Goal: Transaction & Acquisition: Purchase product/service

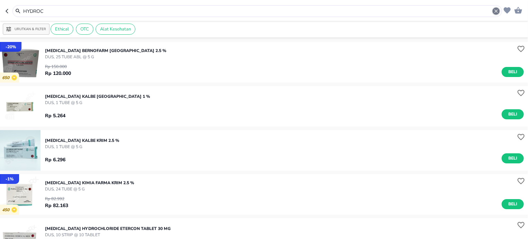
click at [495, 12] on icon "button" at bounding box center [496, 11] width 7 height 7
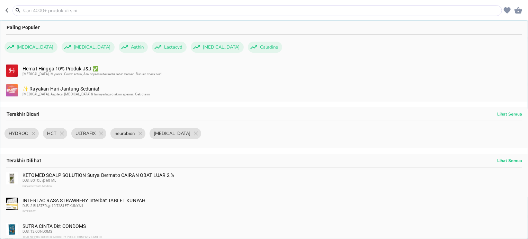
click at [117, 9] on input "text" at bounding box center [262, 10] width 478 height 7
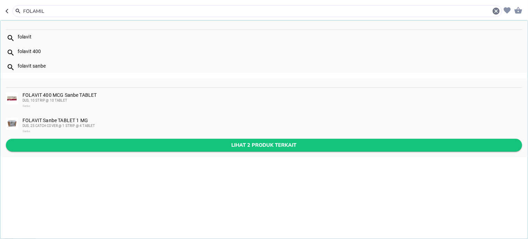
click at [140, 144] on span "Lihat 2 produk terkait" at bounding box center [263, 145] width 505 height 9
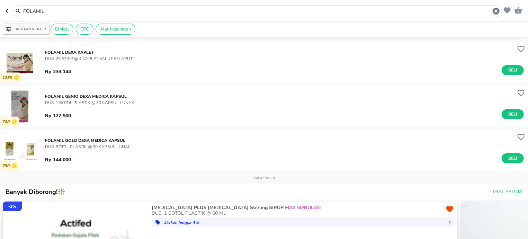
click at [103, 102] on p "DUS, 1 BOTOL PLASTIK @ 30 KAPSUL LUNAK" at bounding box center [89, 102] width 89 height 6
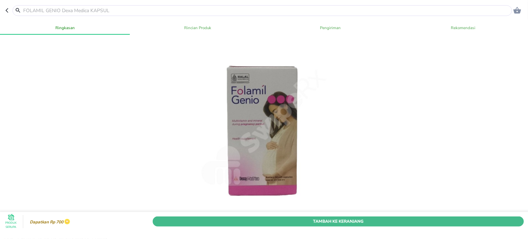
click at [360, 216] on button "Tambah Ke Keranjang" at bounding box center [338, 221] width 371 height 10
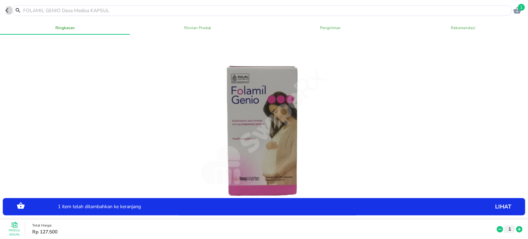
click at [8, 10] on icon "button" at bounding box center [9, 11] width 6 height 6
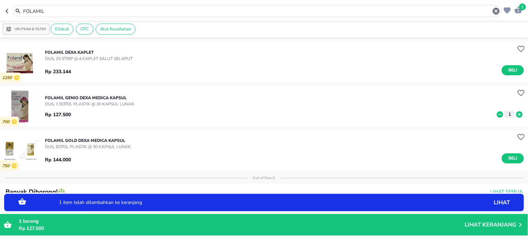
click at [8, 10] on icon "button" at bounding box center [9, 11] width 6 height 6
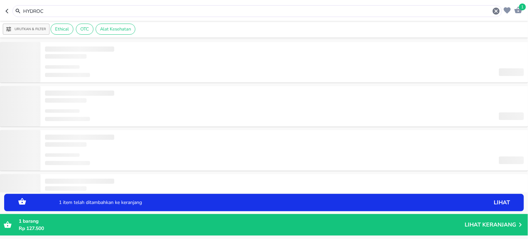
click at [8, 10] on icon "button" at bounding box center [9, 11] width 6 height 6
type input "ULTRAFIX"
click at [8, 10] on icon "button" at bounding box center [9, 11] width 6 height 6
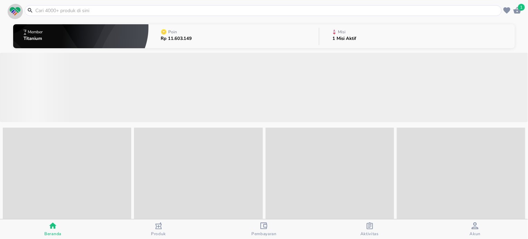
click at [8, 10] on span "button" at bounding box center [15, 11] width 16 height 9
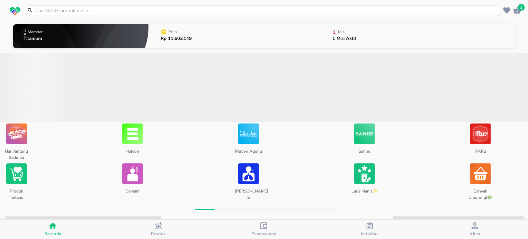
click at [374, 223] on div "Aktivitas" at bounding box center [369, 229] width 18 height 14
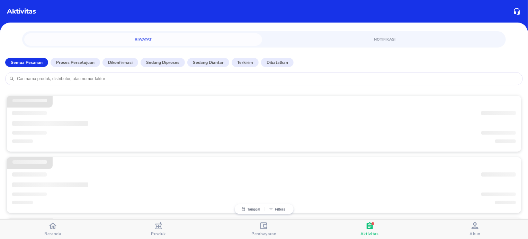
click at [161, 75] on div at bounding box center [264, 78] width 518 height 13
click at [161, 77] on input "search" at bounding box center [267, 79] width 503 height 6
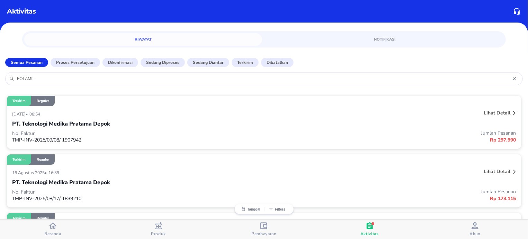
type input "FOLAMIL"
click at [212, 135] on p "No. Faktur" at bounding box center [138, 133] width 252 height 7
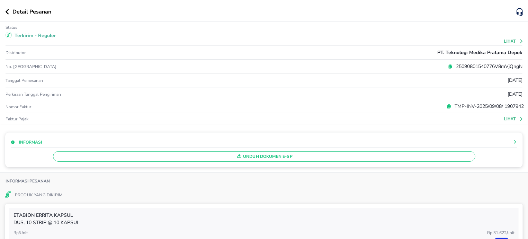
click at [504, 39] on button "Lihat" at bounding box center [514, 41] width 20 height 5
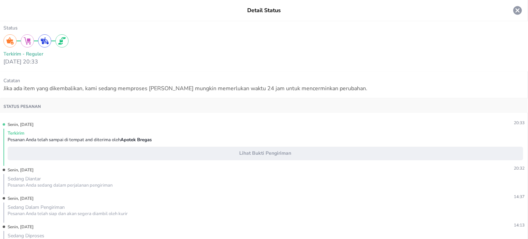
click at [514, 9] on icon at bounding box center [517, 10] width 9 height 9
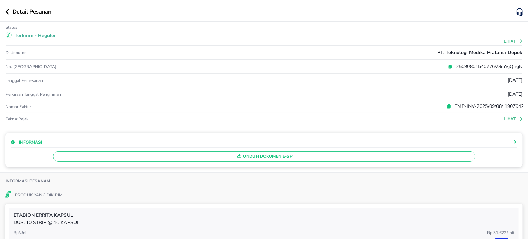
click at [504, 121] on button "Lihat" at bounding box center [514, 118] width 20 height 5
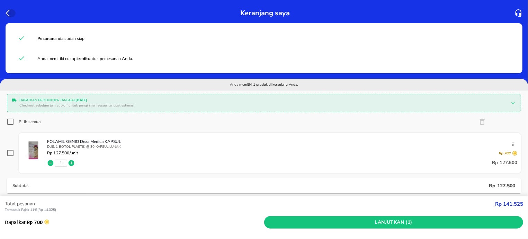
click at [10, 10] on icon "button" at bounding box center [10, 13] width 8 height 8
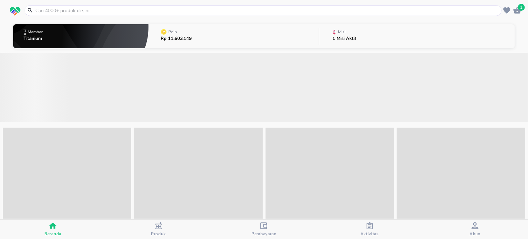
click at [355, 41] on div "Misi 1 Misi Aktif" at bounding box center [344, 36] width 31 height 24
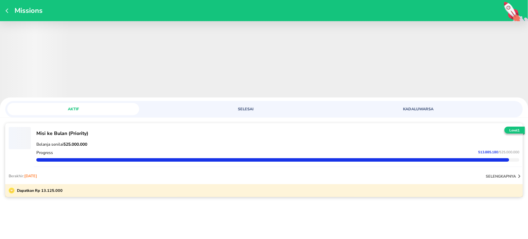
click at [4, 10] on div "Missions" at bounding box center [264, 10] width 528 height 21
click at [7, 10] on icon "button" at bounding box center [7, 10] width 3 height 5
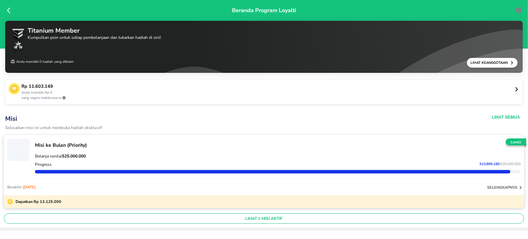
click at [11, 8] on icon at bounding box center [10, 10] width 7 height 7
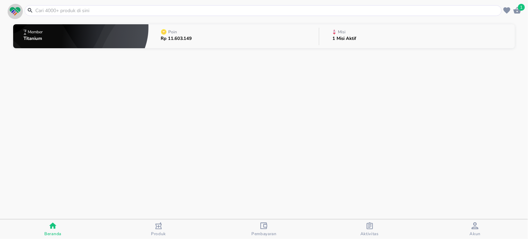
click at [9, 12] on span "button" at bounding box center [15, 11] width 16 height 9
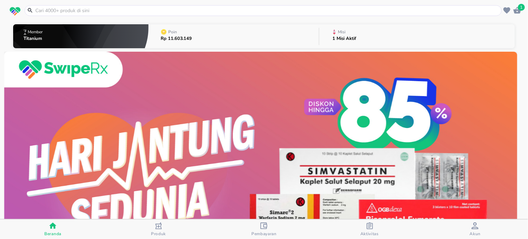
click at [475, 230] on div "button" at bounding box center [474, 226] width 7 height 9
click at [338, 39] on p "1 Misi Aktif" at bounding box center [344, 38] width 24 height 5
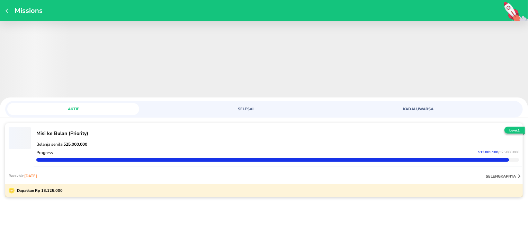
click at [9, 2] on div "Missions" at bounding box center [264, 10] width 528 height 21
click at [9, 12] on icon "button" at bounding box center [9, 11] width 6 height 6
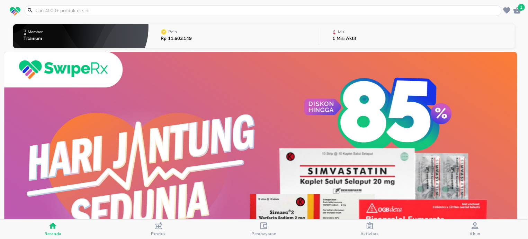
click at [291, 10] on input "text" at bounding box center [267, 10] width 465 height 7
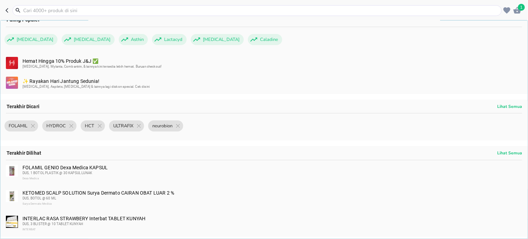
scroll to position [17, 0]
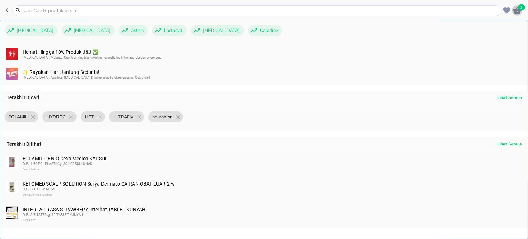
click at [516, 12] on icon "button" at bounding box center [517, 10] width 8 height 7
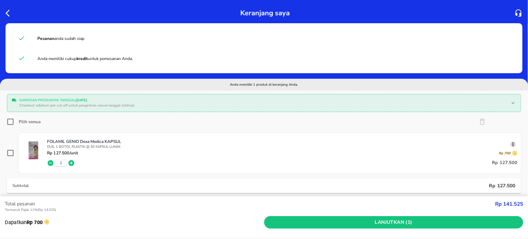
click at [510, 143] on icon "button" at bounding box center [513, 144] width 6 height 6
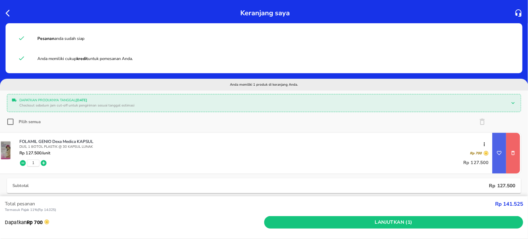
click at [506, 148] on button "remove item" at bounding box center [513, 153] width 14 height 14
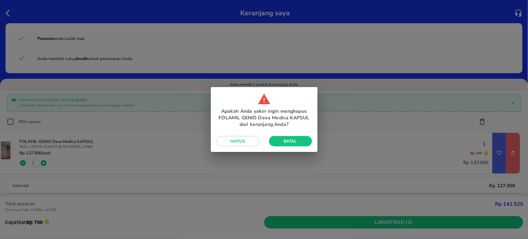
checkbox input "true"
click at [245, 140] on span "Hapus" at bounding box center [238, 141] width 32 height 6
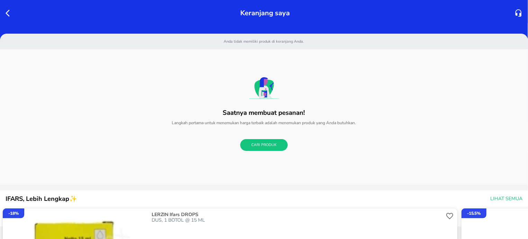
click at [7, 14] on icon "button" at bounding box center [10, 13] width 8 height 8
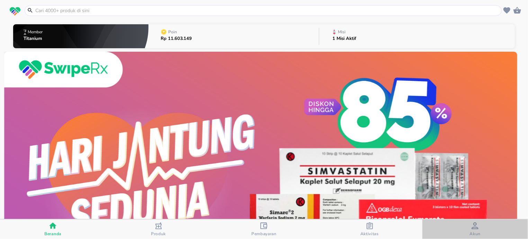
click at [482, 229] on span "Akun" at bounding box center [474, 229] width 101 height 14
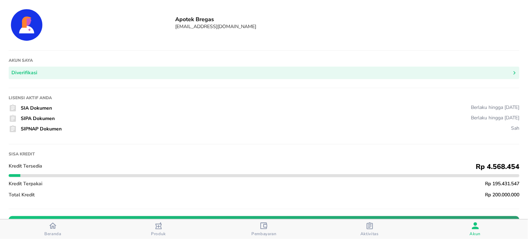
click at [57, 226] on div "Beranda" at bounding box center [52, 229] width 17 height 15
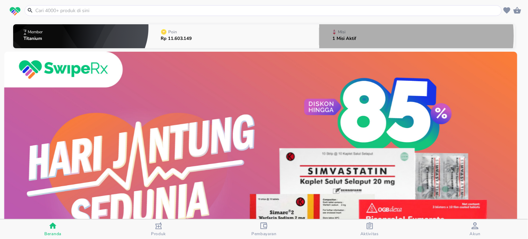
click at [397, 36] on button "Misi 1 Misi Aktif" at bounding box center [417, 36] width 196 height 27
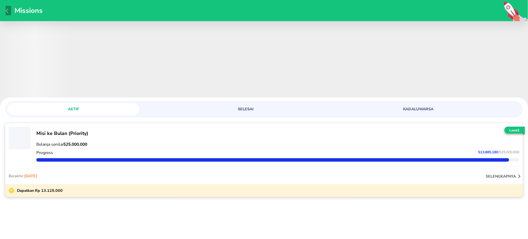
click at [10, 10] on icon "button" at bounding box center [9, 11] width 6 height 6
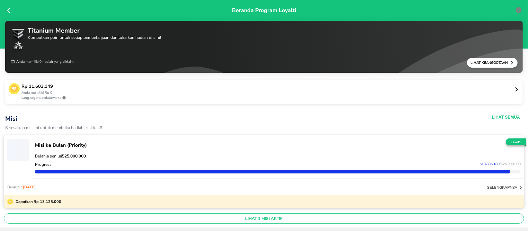
click at [10, 10] on icon at bounding box center [10, 10] width 7 height 7
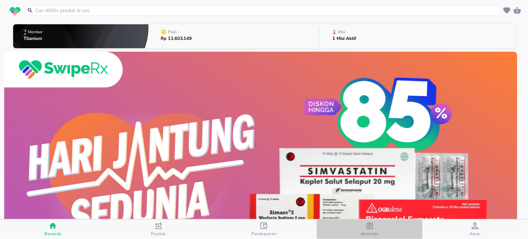
click at [362, 222] on div "Aktivitas" at bounding box center [369, 229] width 18 height 14
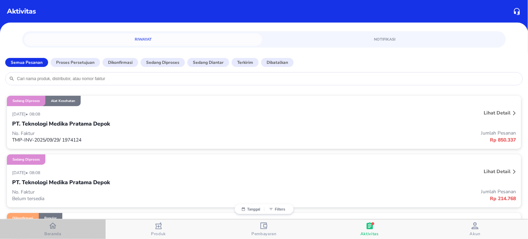
click at [56, 224] on icon "button" at bounding box center [52, 225] width 7 height 7
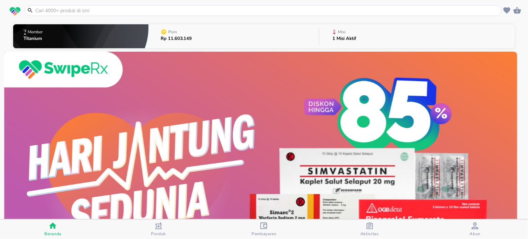
click at [372, 228] on icon "button" at bounding box center [369, 225] width 7 height 7
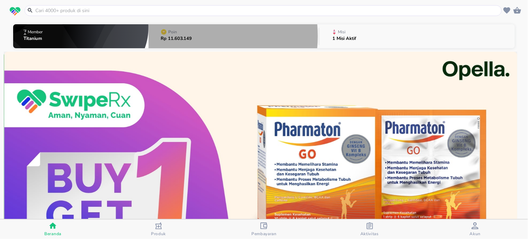
click at [180, 36] on p "Rp 11.603.149" at bounding box center [177, 38] width 32 height 5
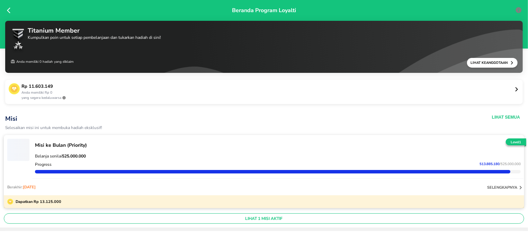
click at [514, 90] on icon at bounding box center [516, 89] width 5 height 5
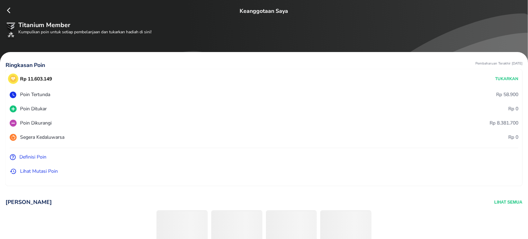
click at [8, 12] on icon at bounding box center [10, 10] width 7 height 7
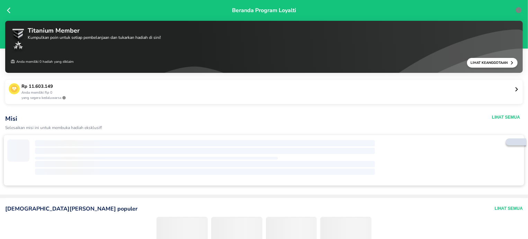
click at [9, 10] on icon at bounding box center [10, 10] width 7 height 7
